Goal: Information Seeking & Learning: Learn about a topic

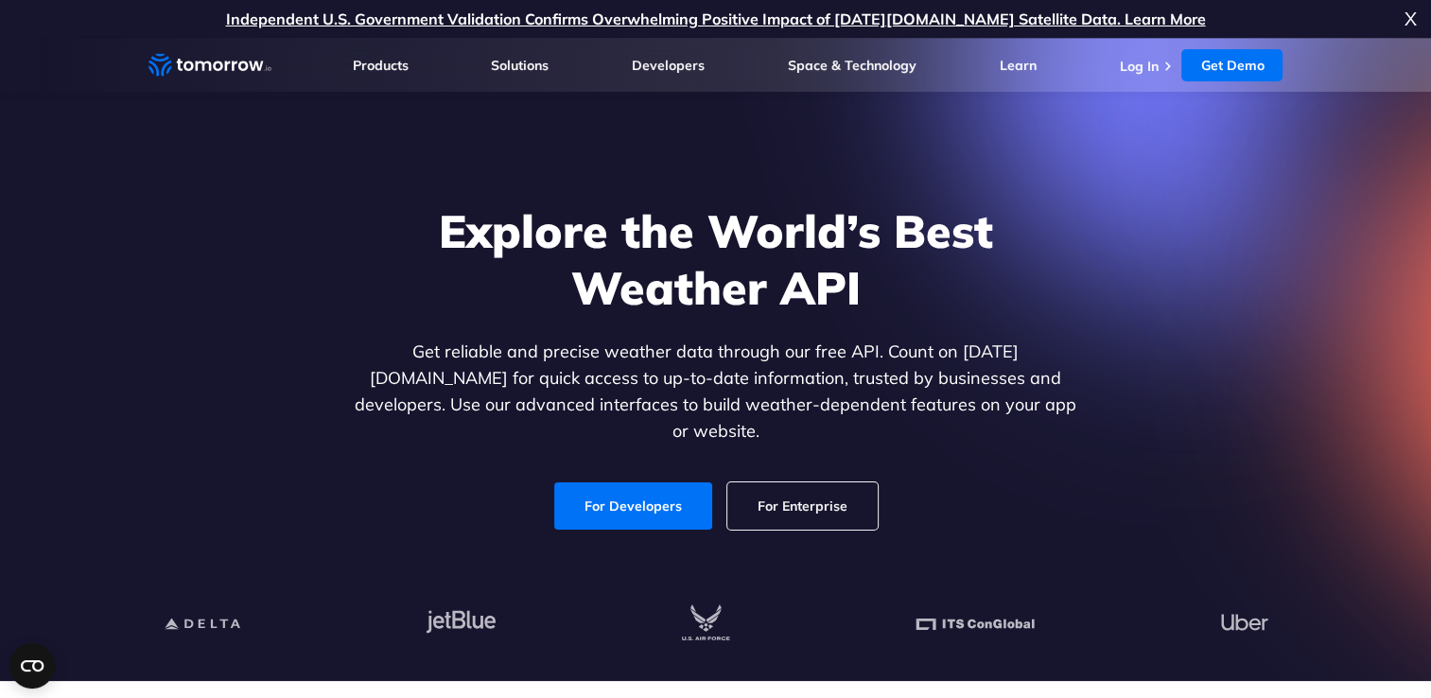
click at [761, 486] on link "For Enterprise" at bounding box center [802, 505] width 150 height 47
click at [632, 496] on link "For Developers" at bounding box center [633, 505] width 158 height 47
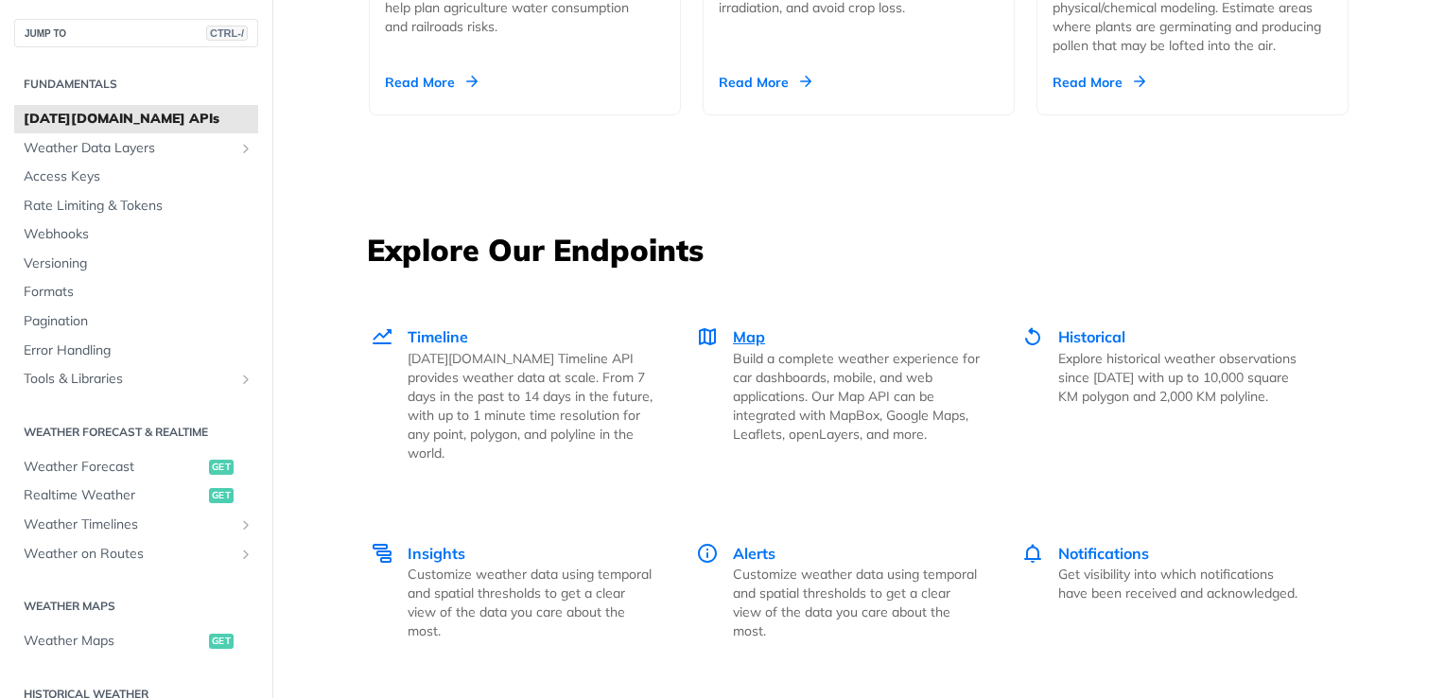
scroll to position [2406, 0]
click at [733, 328] on span "Map" at bounding box center [749, 336] width 32 height 19
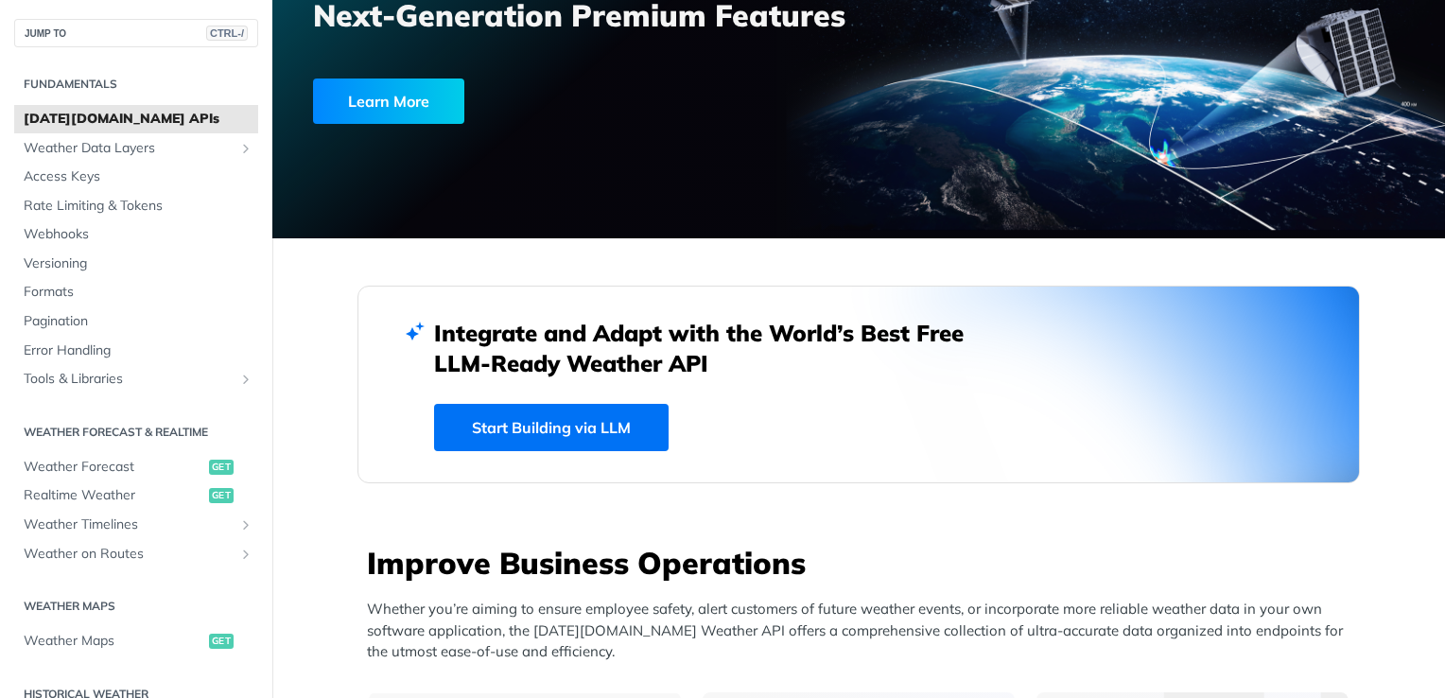
scroll to position [0, 0]
